Goal: Register for event/course

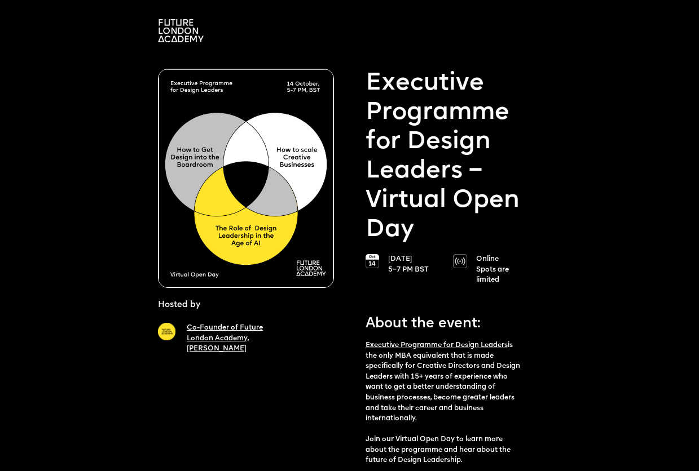
scroll to position [29, 0]
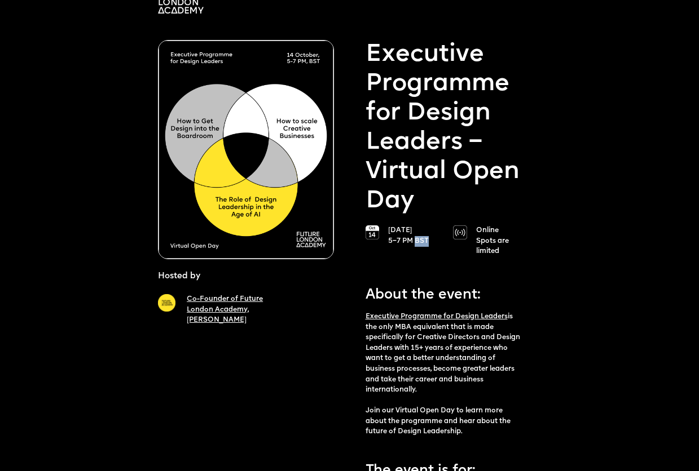
drag, startPoint x: 432, startPoint y: 241, endPoint x: 417, endPoint y: 241, distance: 15.2
click at [417, 241] on p "14 October 5–7 PM BST" at bounding box center [415, 236] width 54 height 21
copy p "BST"
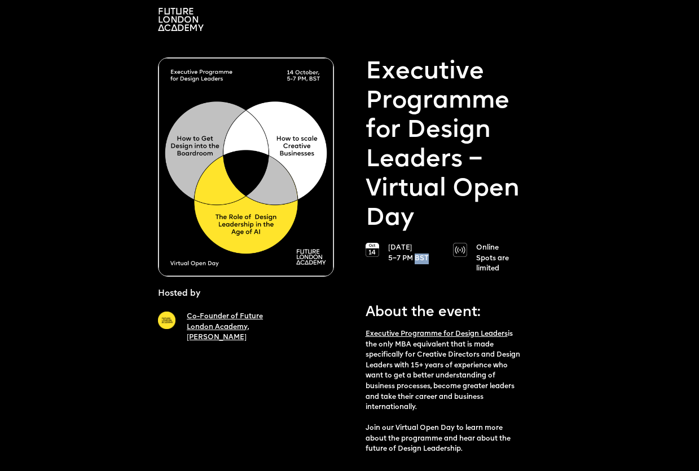
scroll to position [0, 0]
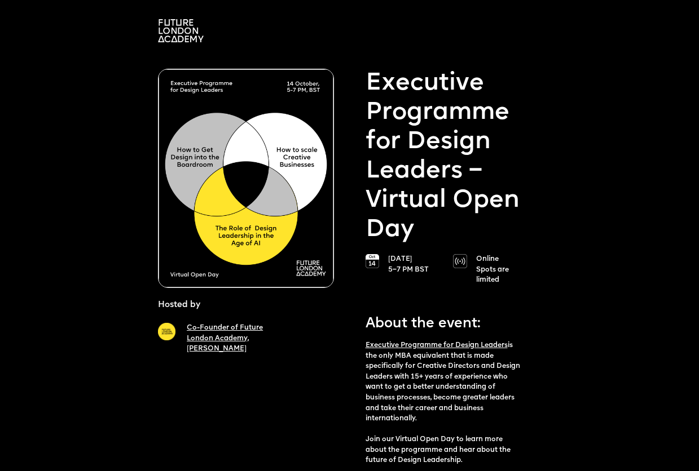
click at [500, 269] on p "Online Spots are limited" at bounding box center [503, 270] width 54 height 32
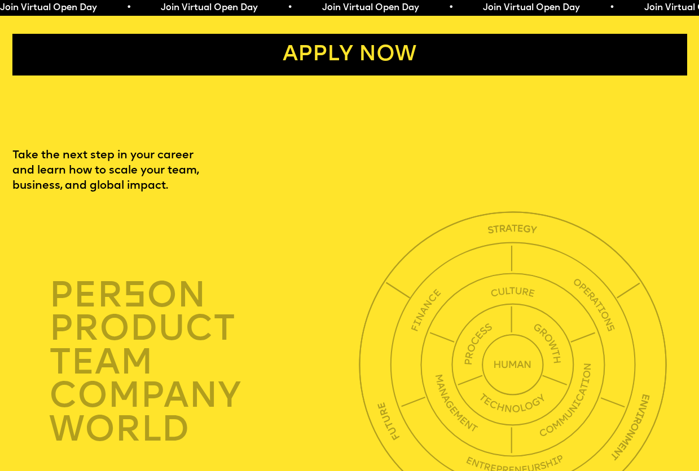
scroll to position [2376, 0]
